Goal: Task Accomplishment & Management: Manage account settings

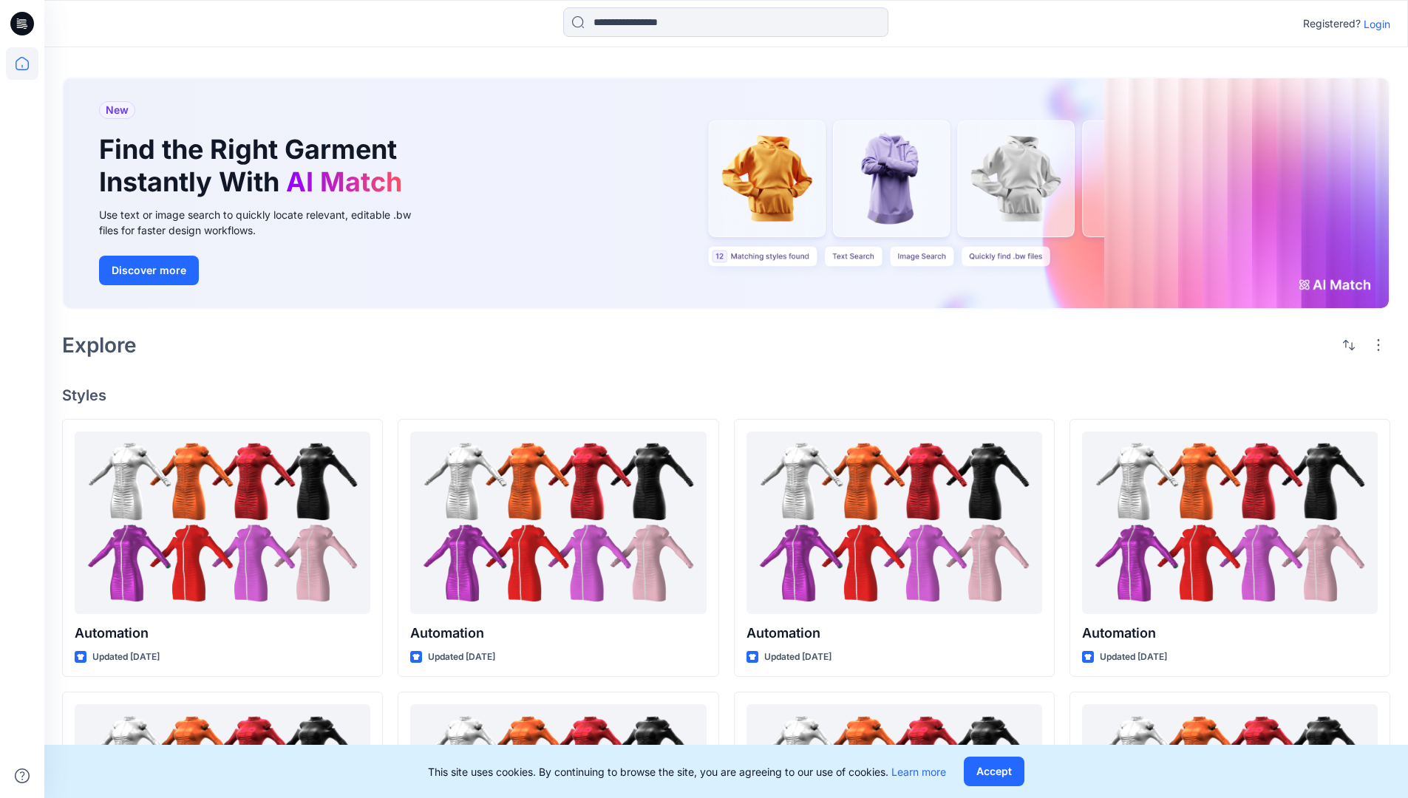
click at [1373, 24] on p "Login" at bounding box center [1377, 24] width 27 height 16
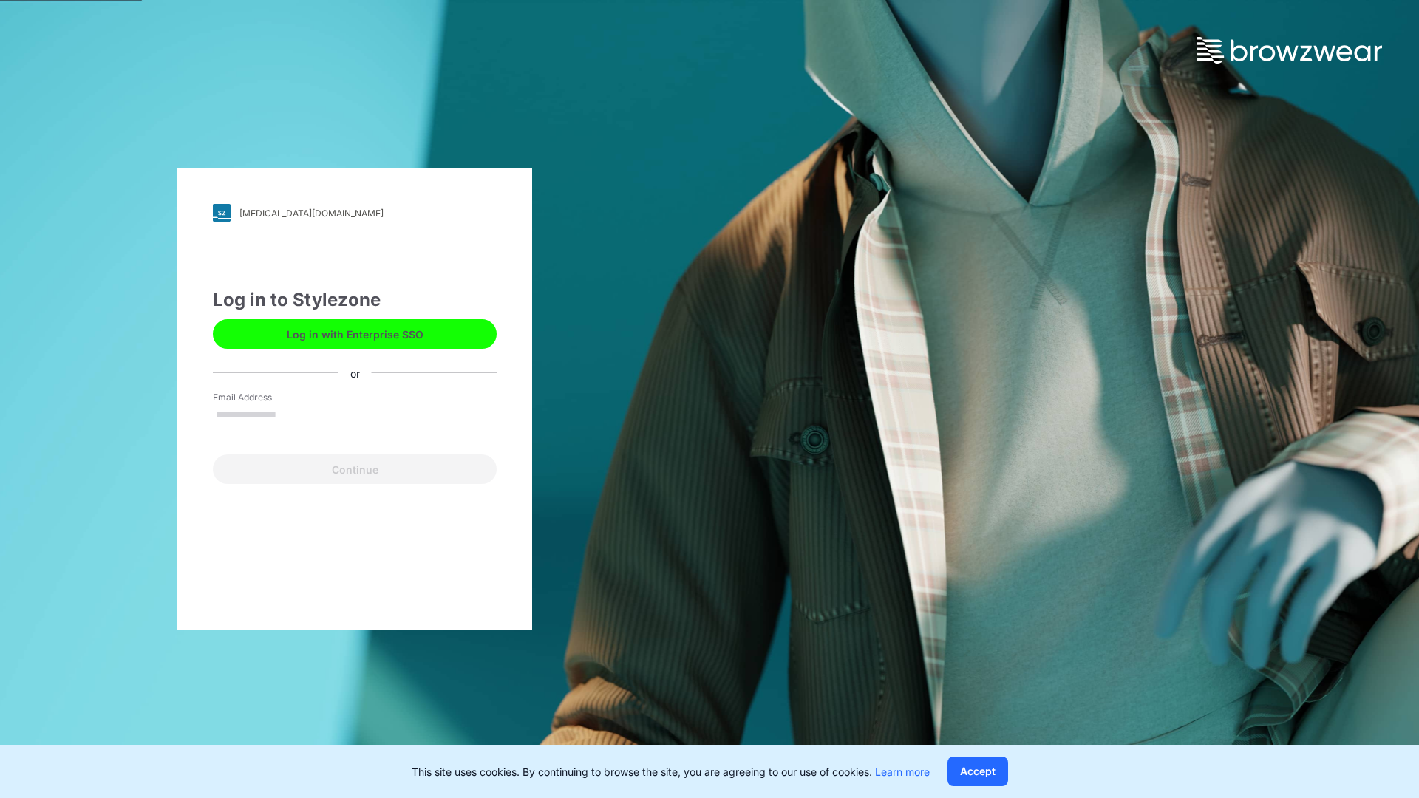
click at [292, 414] on input "Email Address" at bounding box center [355, 415] width 284 height 22
type input "**********"
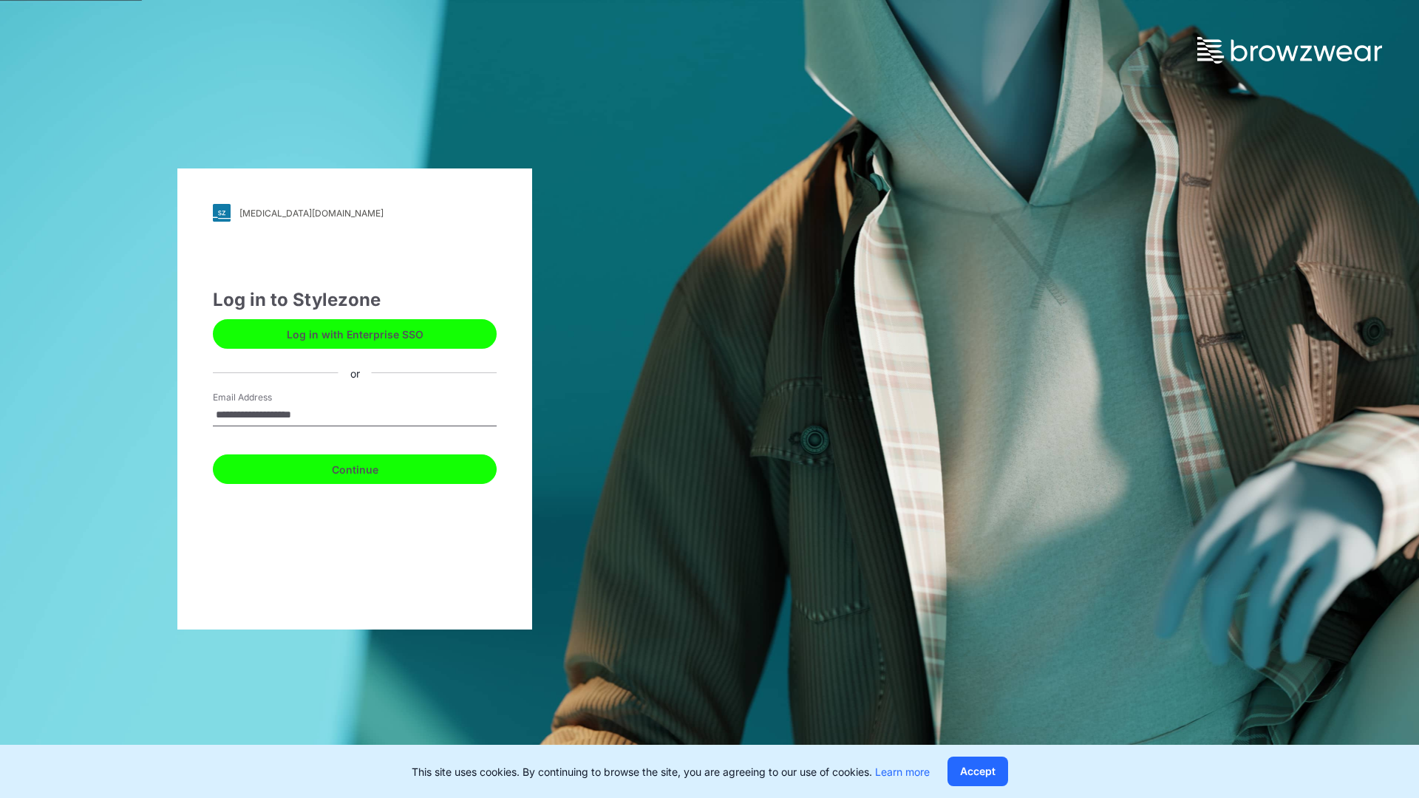
click at [371, 467] on button "Continue" at bounding box center [355, 470] width 284 height 30
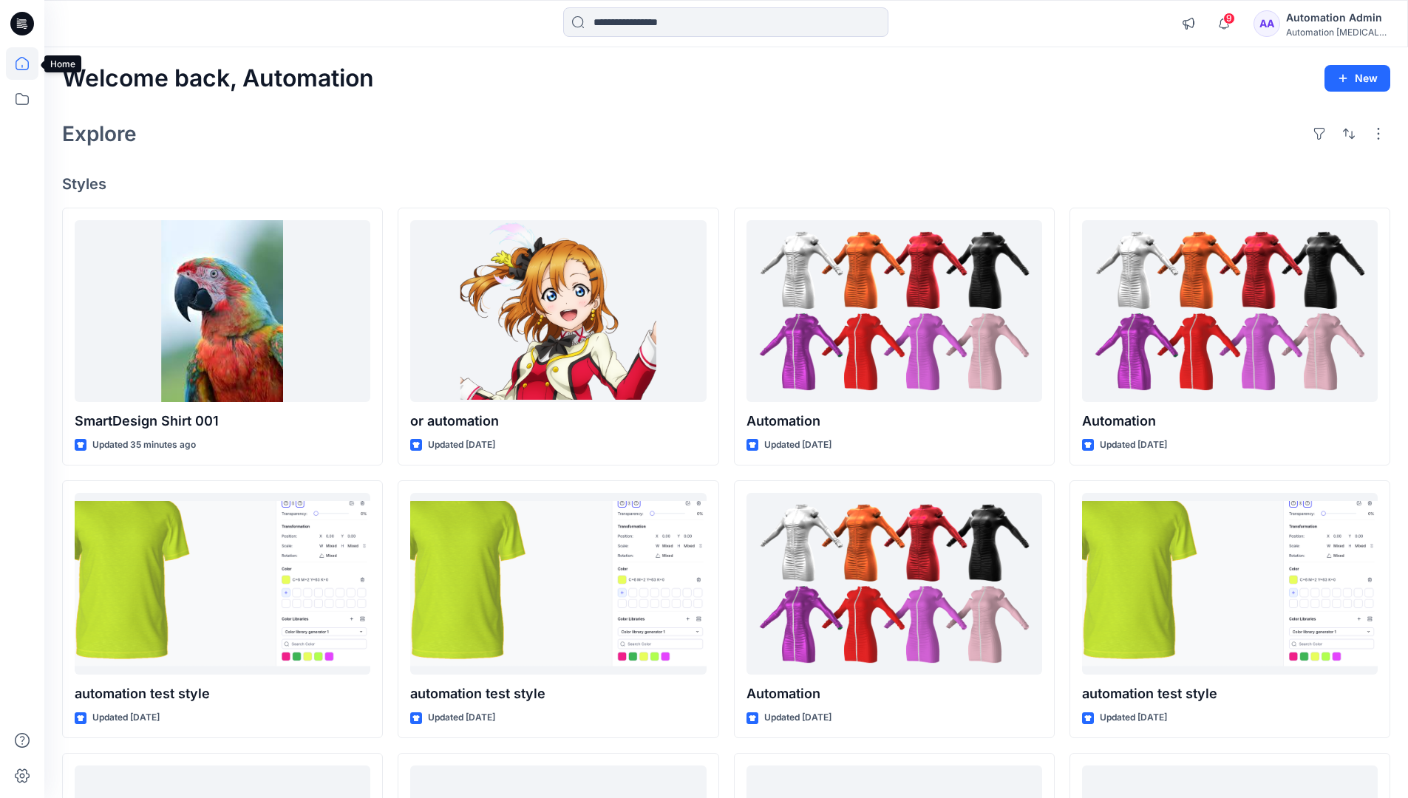
click at [28, 64] on icon at bounding box center [22, 63] width 13 height 13
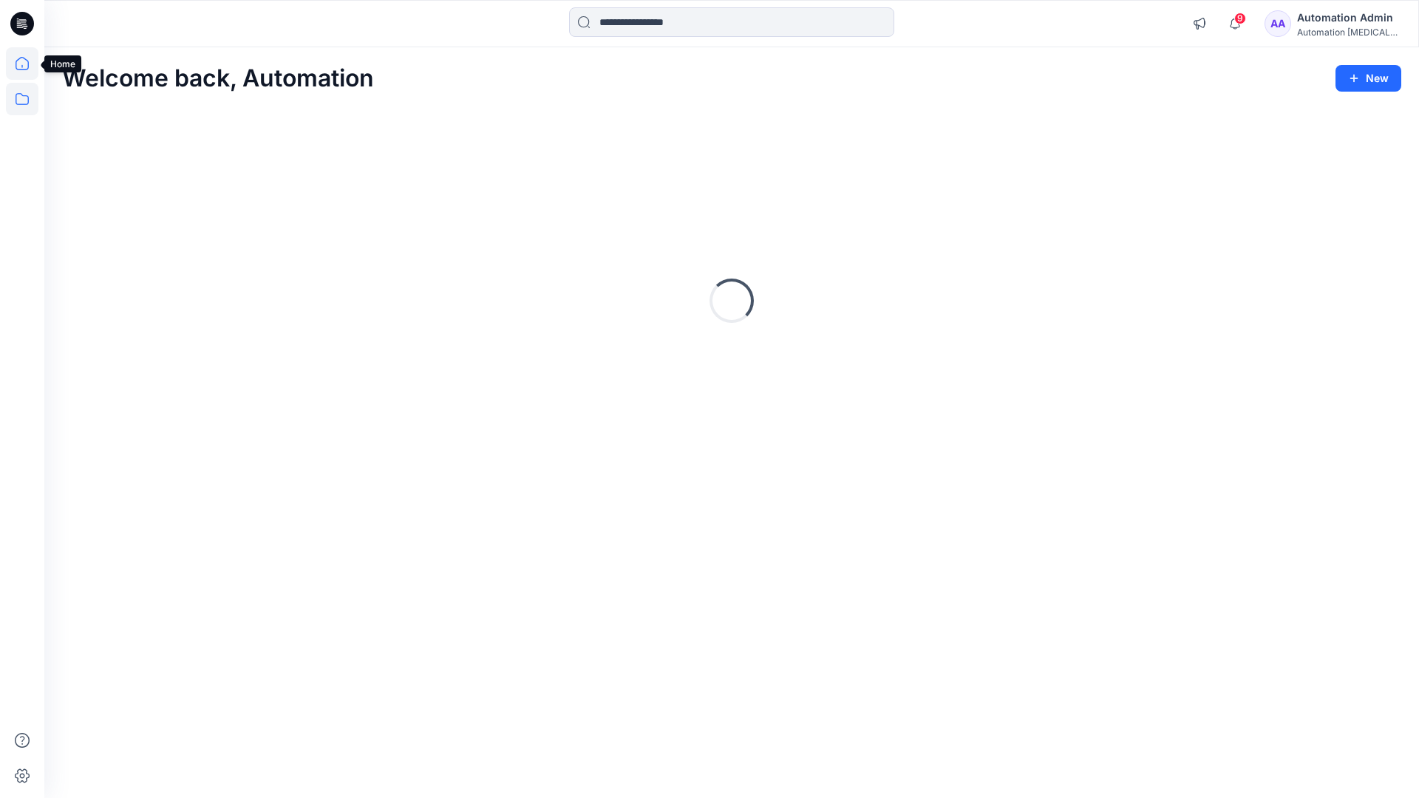
click at [27, 100] on icon at bounding box center [22, 99] width 33 height 33
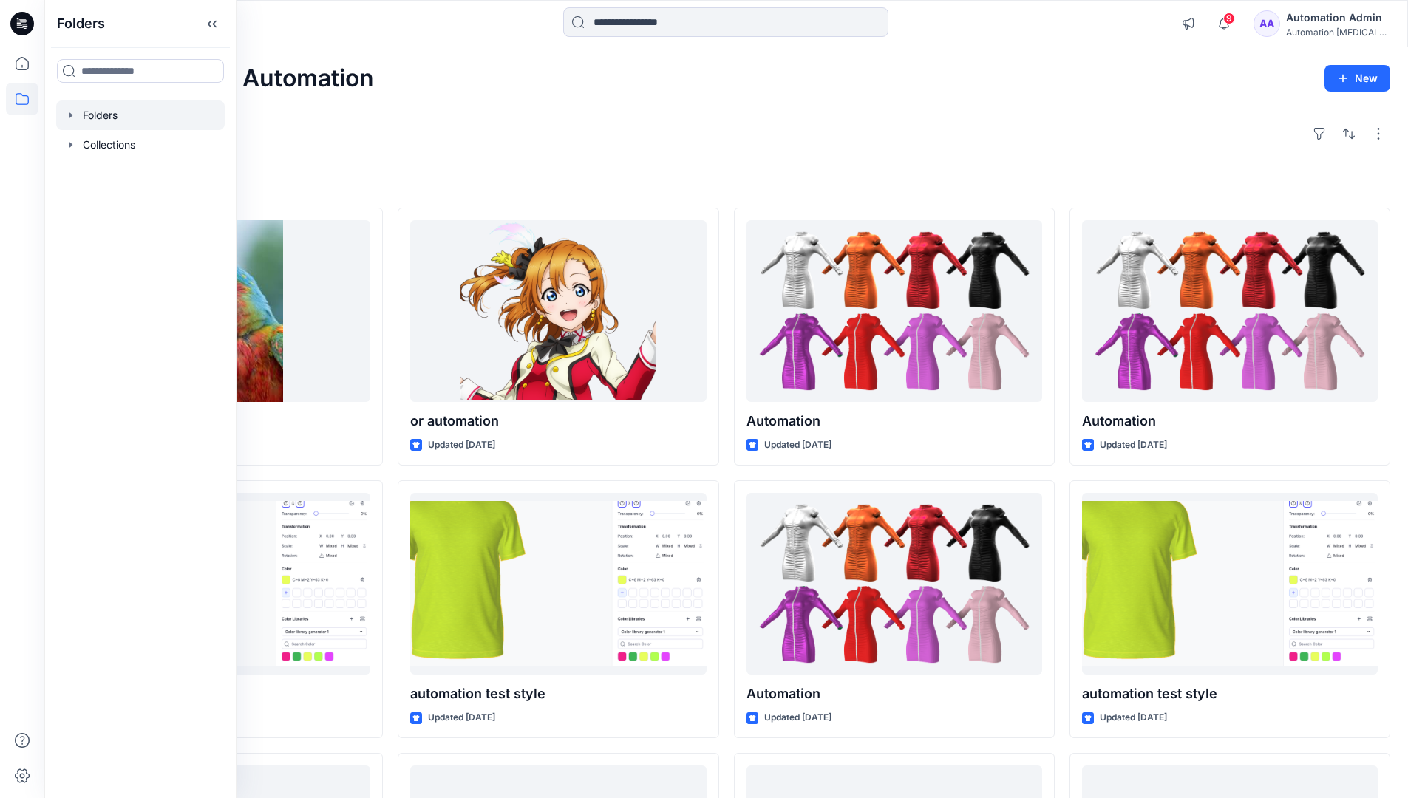
click at [103, 120] on div at bounding box center [140, 116] width 169 height 30
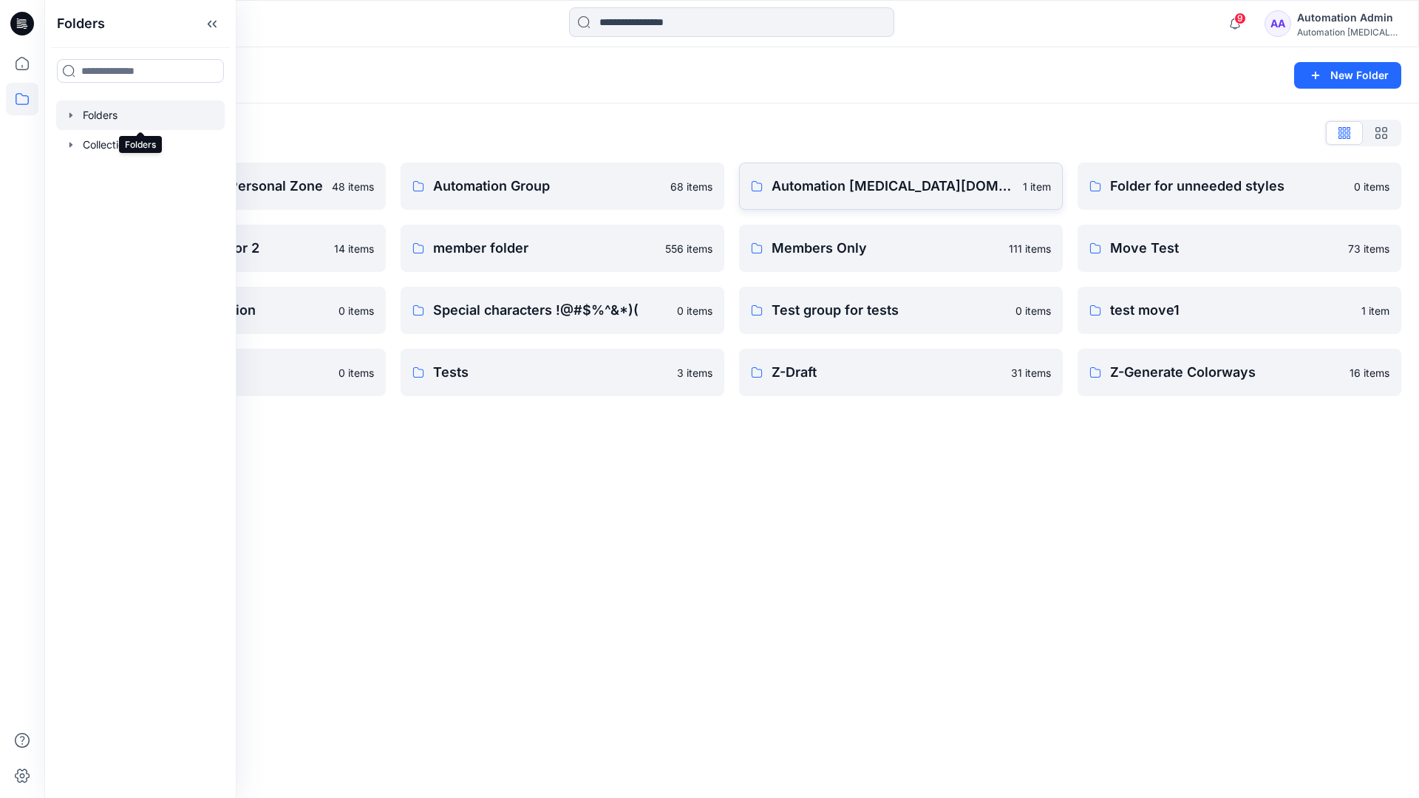
click at [798, 199] on link "Automation [MEDICAL_DATA][DOMAIN_NAME] 1 item" at bounding box center [901, 186] width 324 height 47
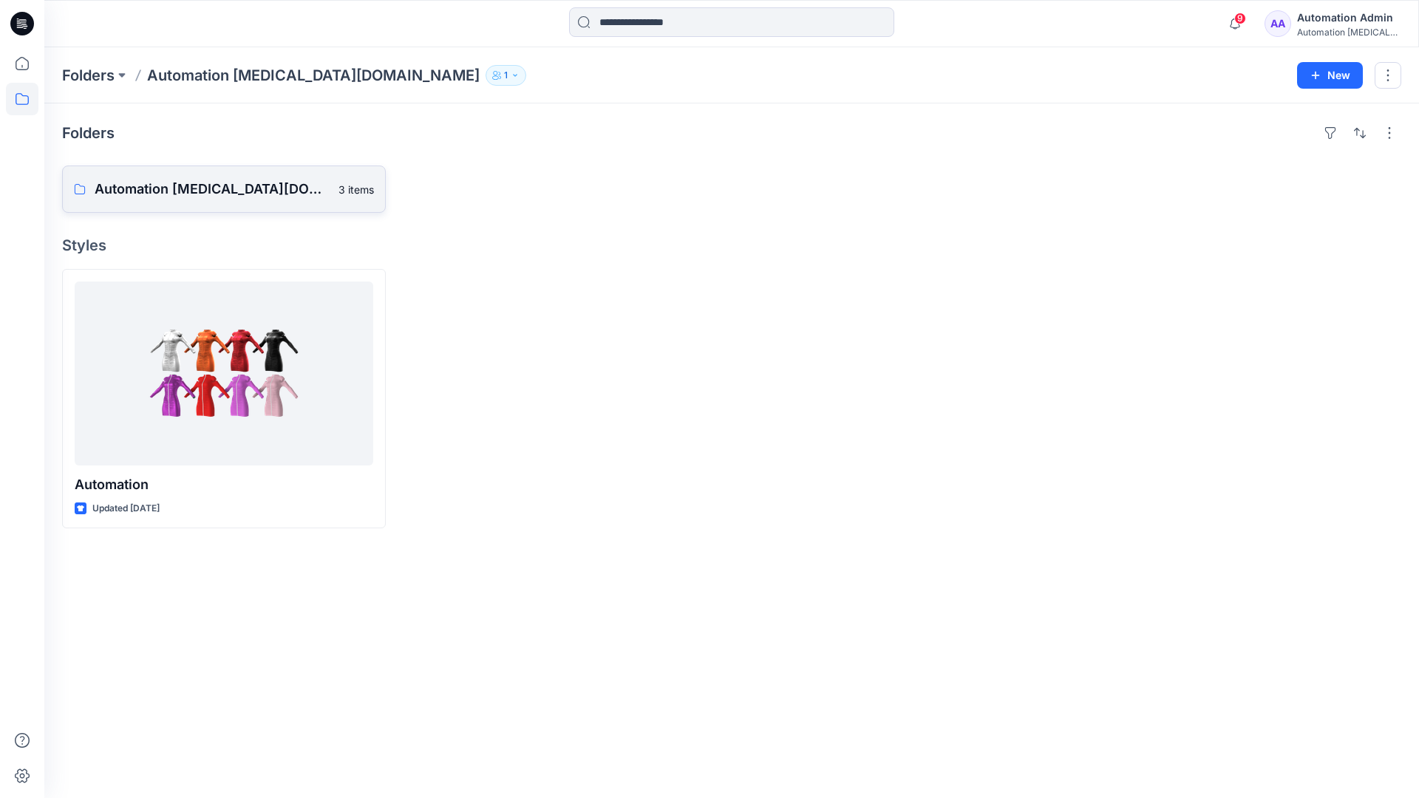
click at [196, 180] on p "Automation [MEDICAL_DATA][DOMAIN_NAME] Board" at bounding box center [212, 189] width 235 height 21
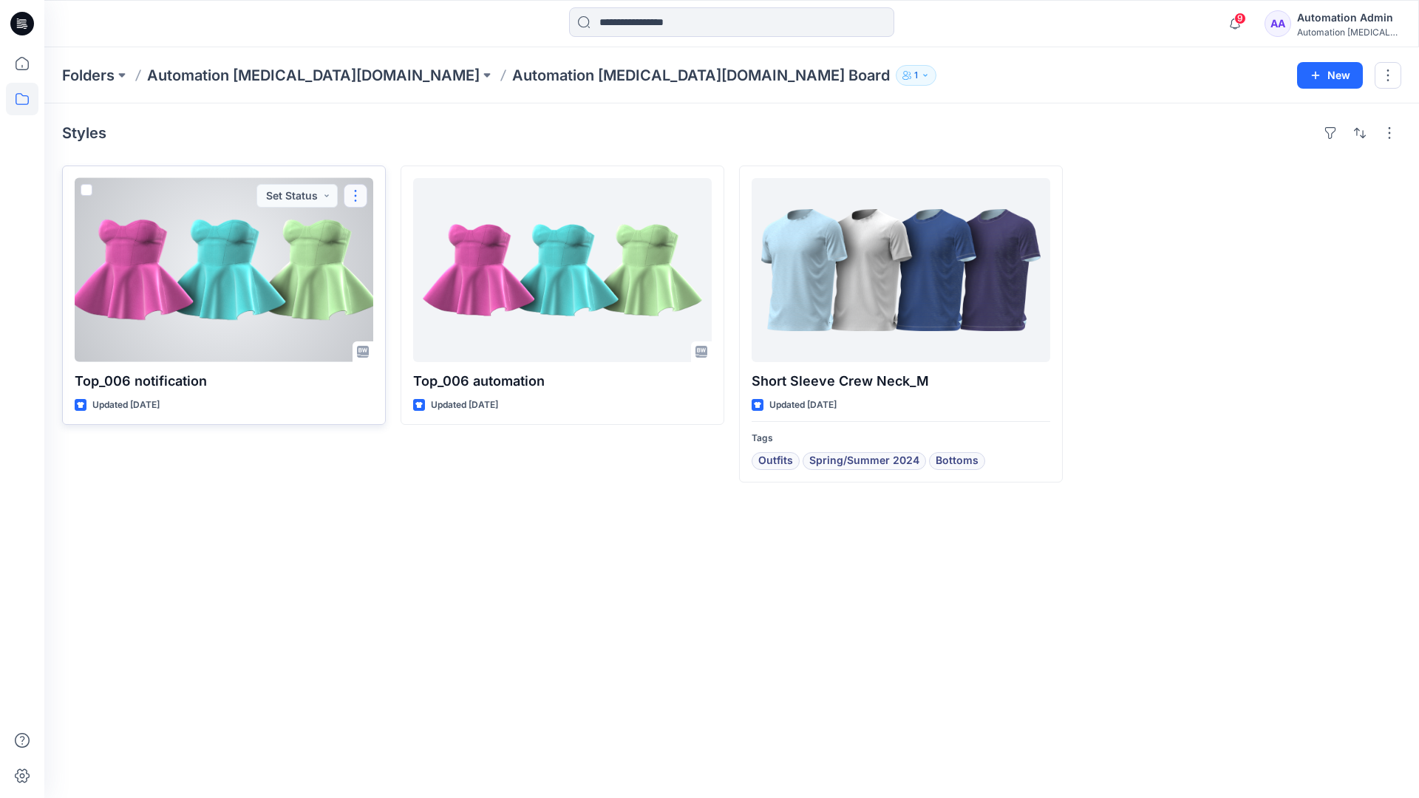
click at [356, 202] on button "button" at bounding box center [356, 196] width 24 height 24
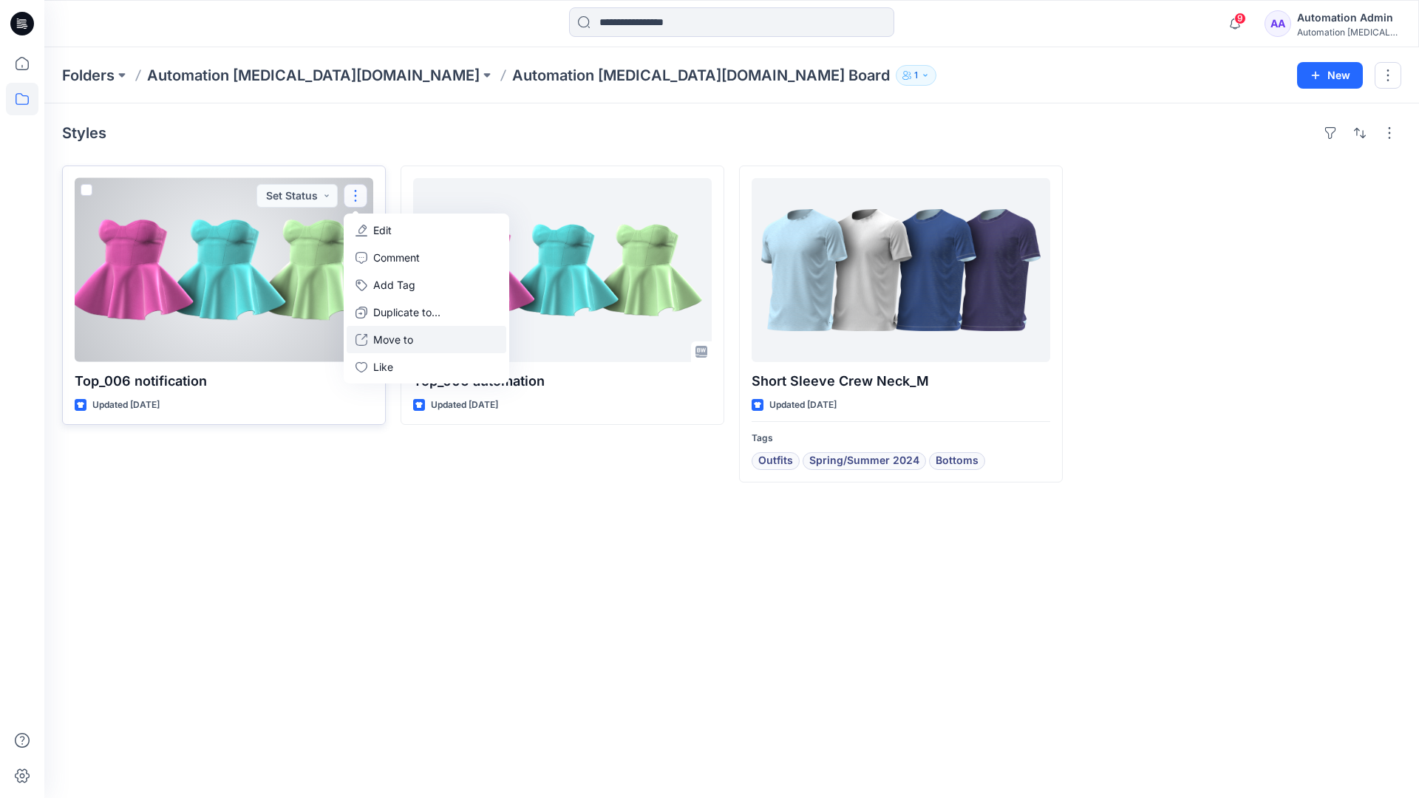
click at [370, 338] on button "Move to" at bounding box center [427, 339] width 160 height 27
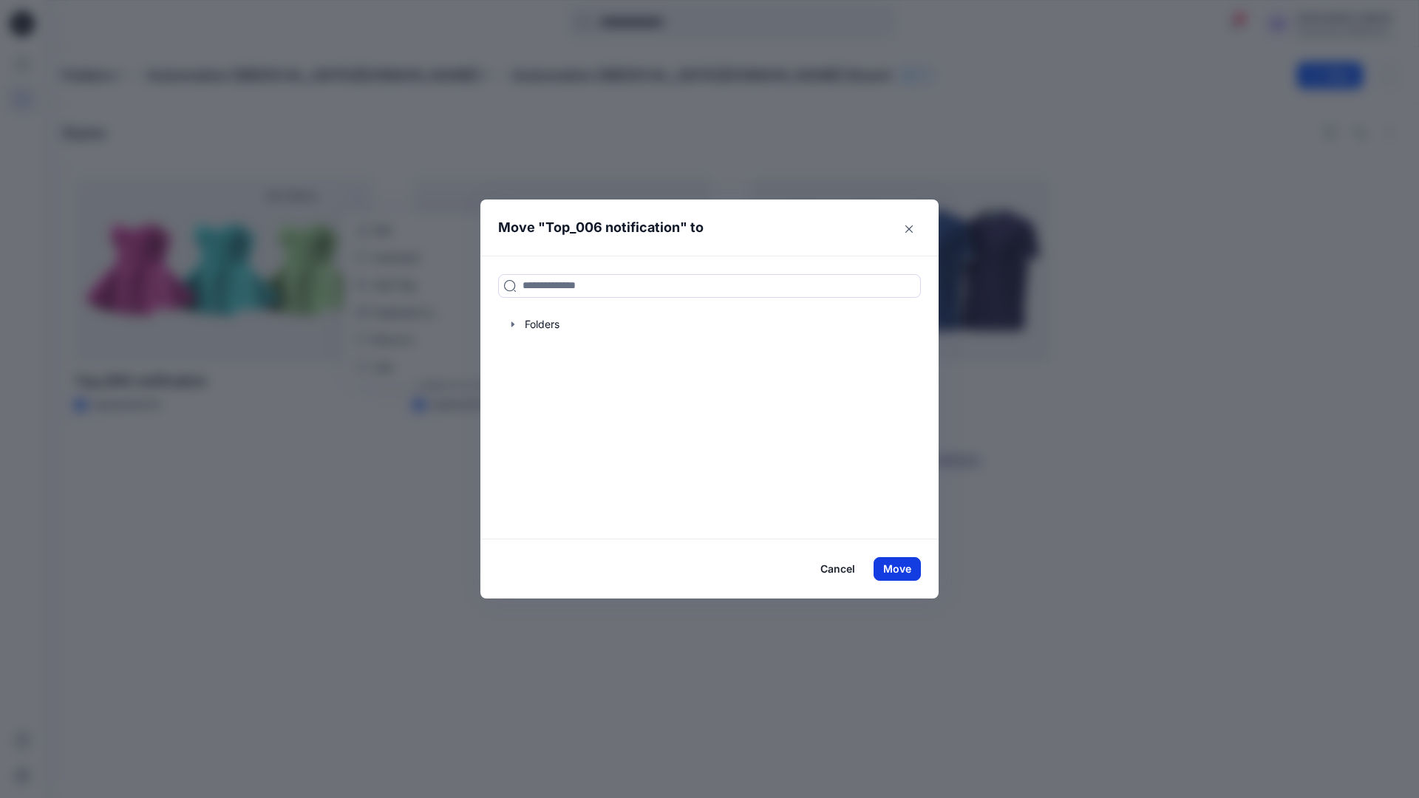
click at [902, 571] on button "Move" at bounding box center [897, 569] width 47 height 24
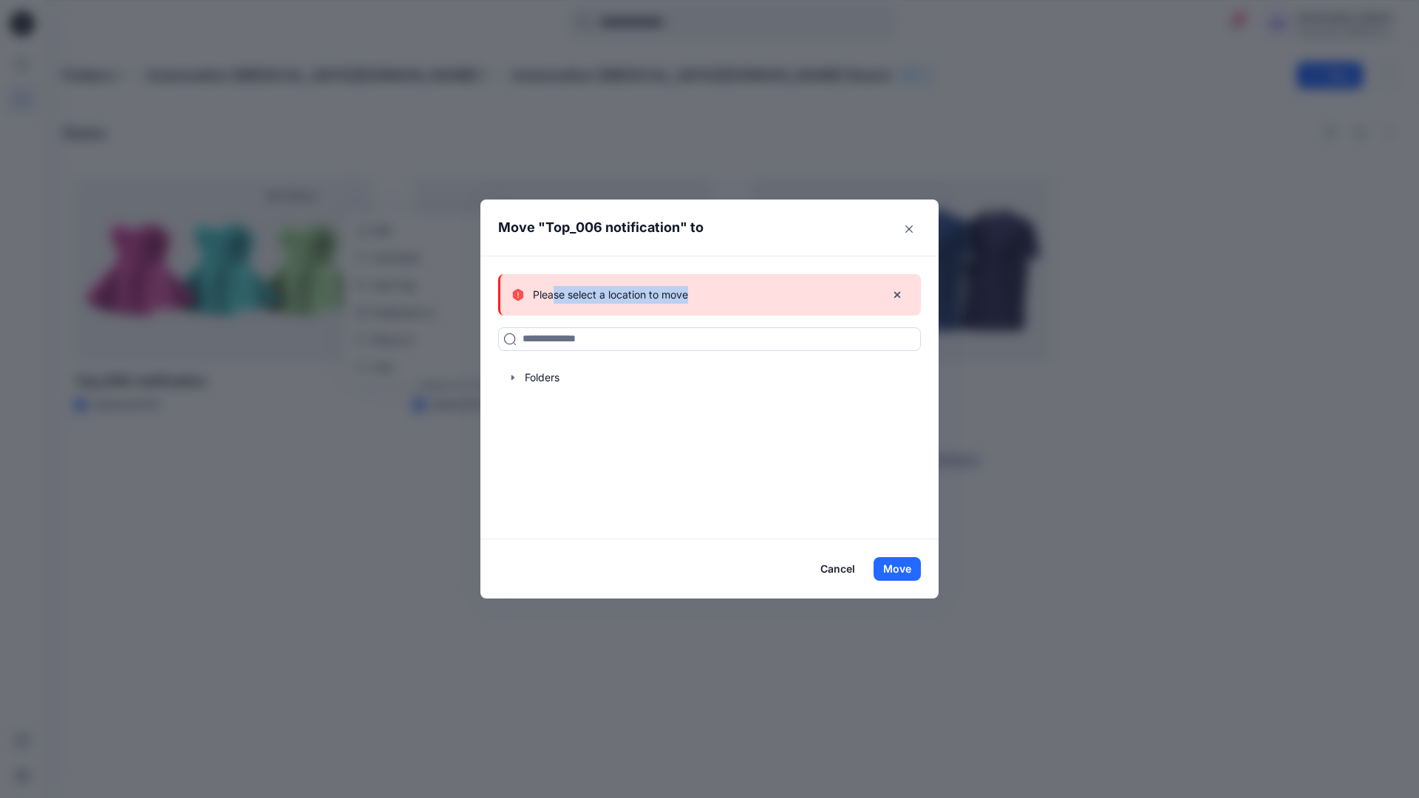
drag, startPoint x: 902, startPoint y: 571, endPoint x: 554, endPoint y: 290, distance: 447.3
click at [554, 290] on div "Please select a location to move" at bounding box center [692, 295] width 361 height 18
click at [897, 296] on icon "button" at bounding box center [897, 295] width 12 height 12
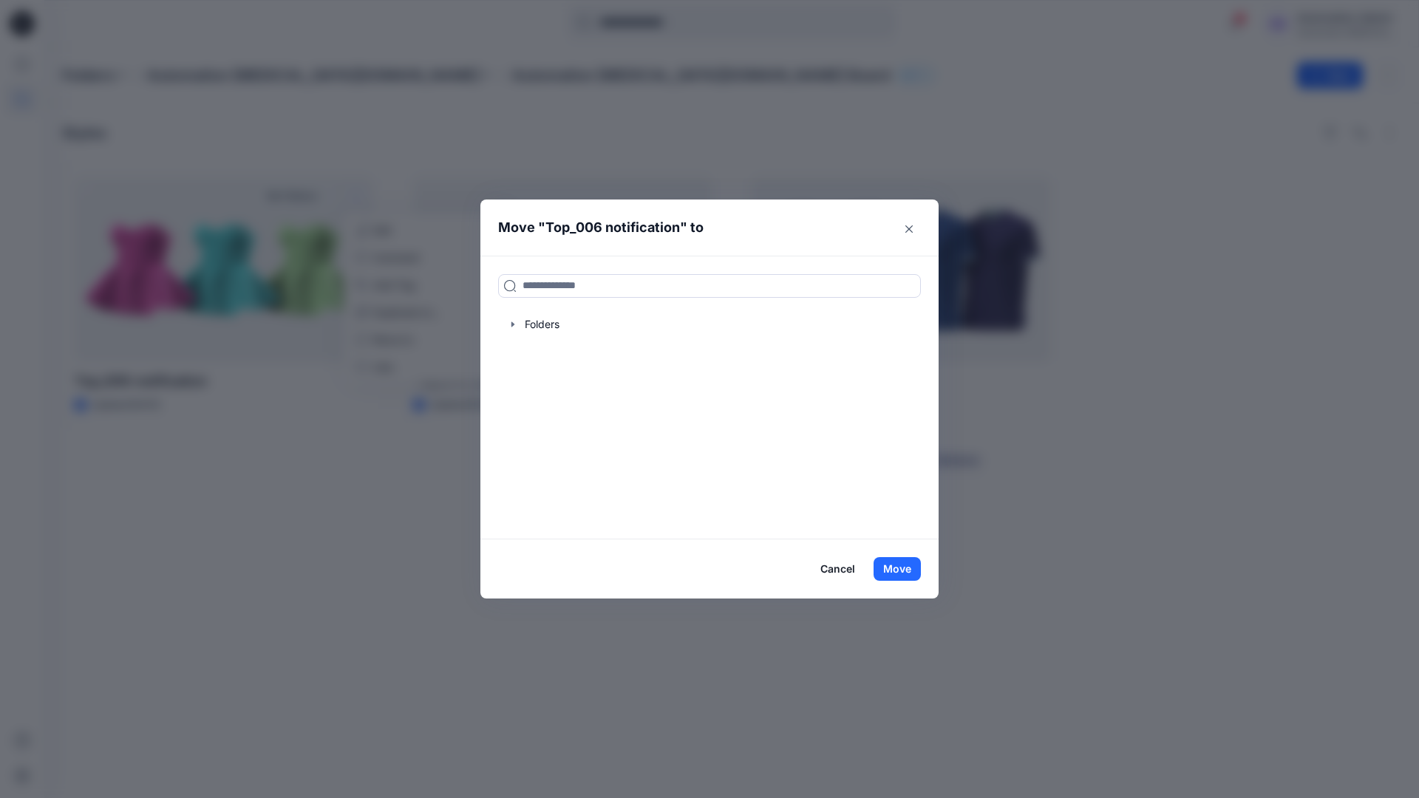
click at [836, 571] on button "Cancel" at bounding box center [838, 569] width 54 height 24
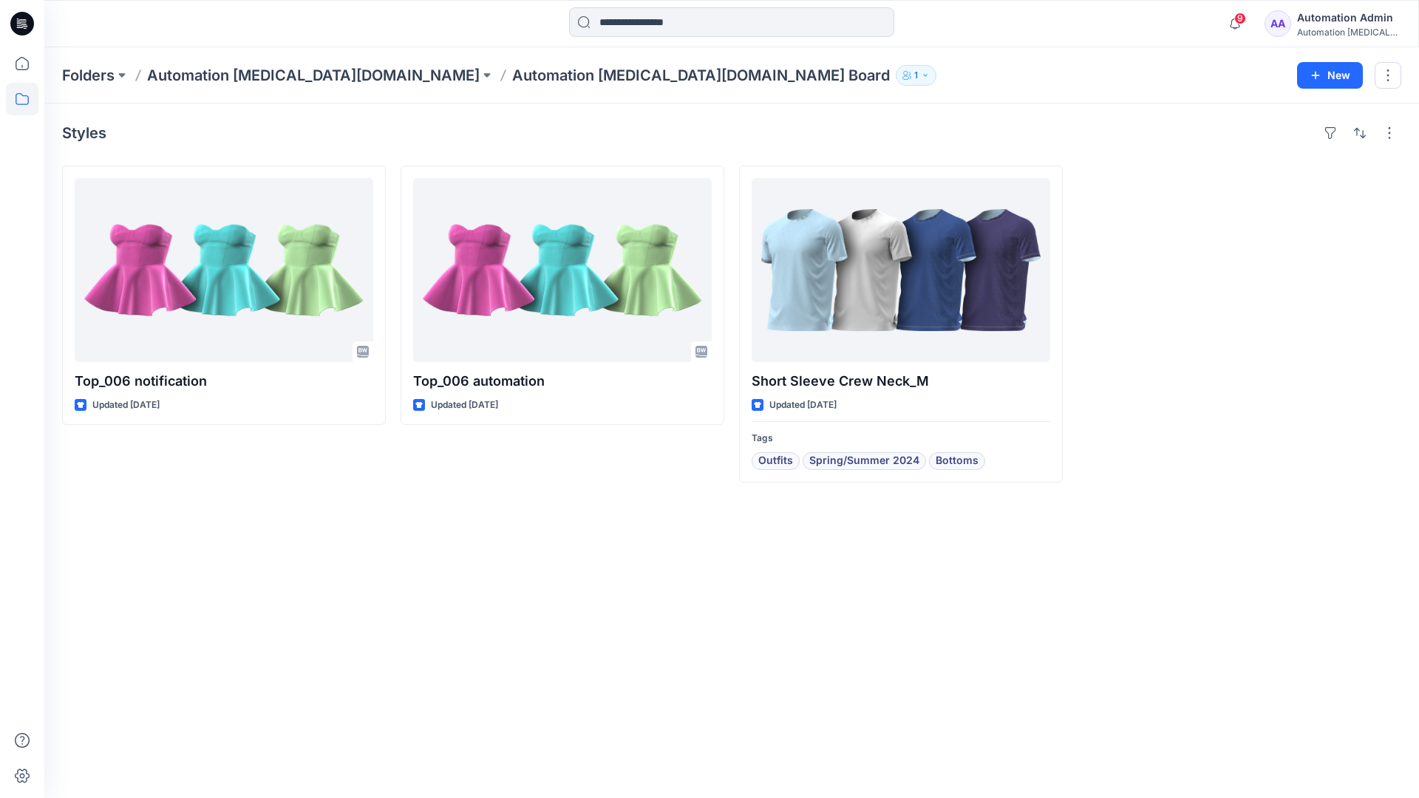
click at [1316, 27] on div "Automation [MEDICAL_DATA]..." at bounding box center [1348, 32] width 103 height 11
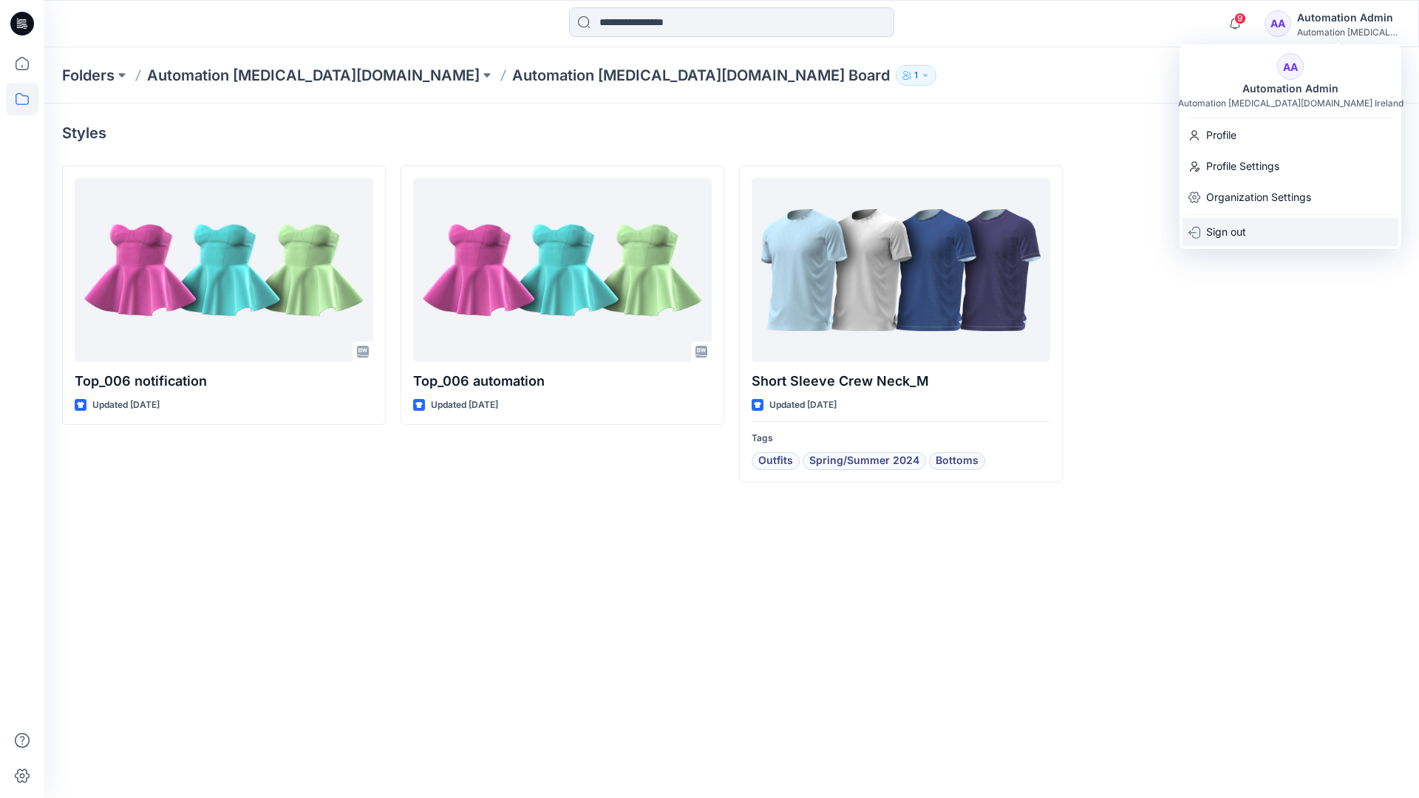
click at [1246, 239] on p "Sign out" at bounding box center [1226, 232] width 40 height 28
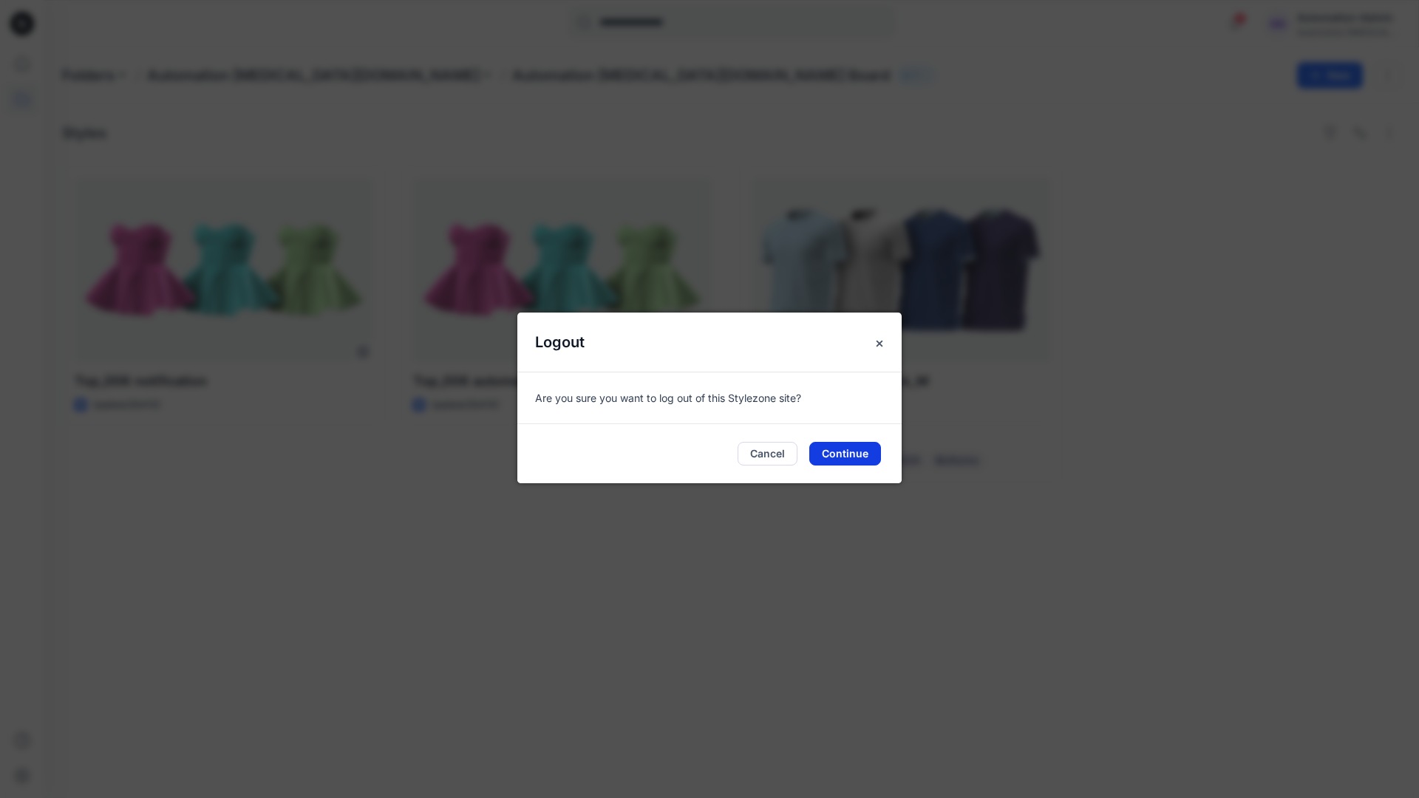
click at [860, 449] on button "Continue" at bounding box center [845, 454] width 72 height 24
